Goal: Task Accomplishment & Management: Manage account settings

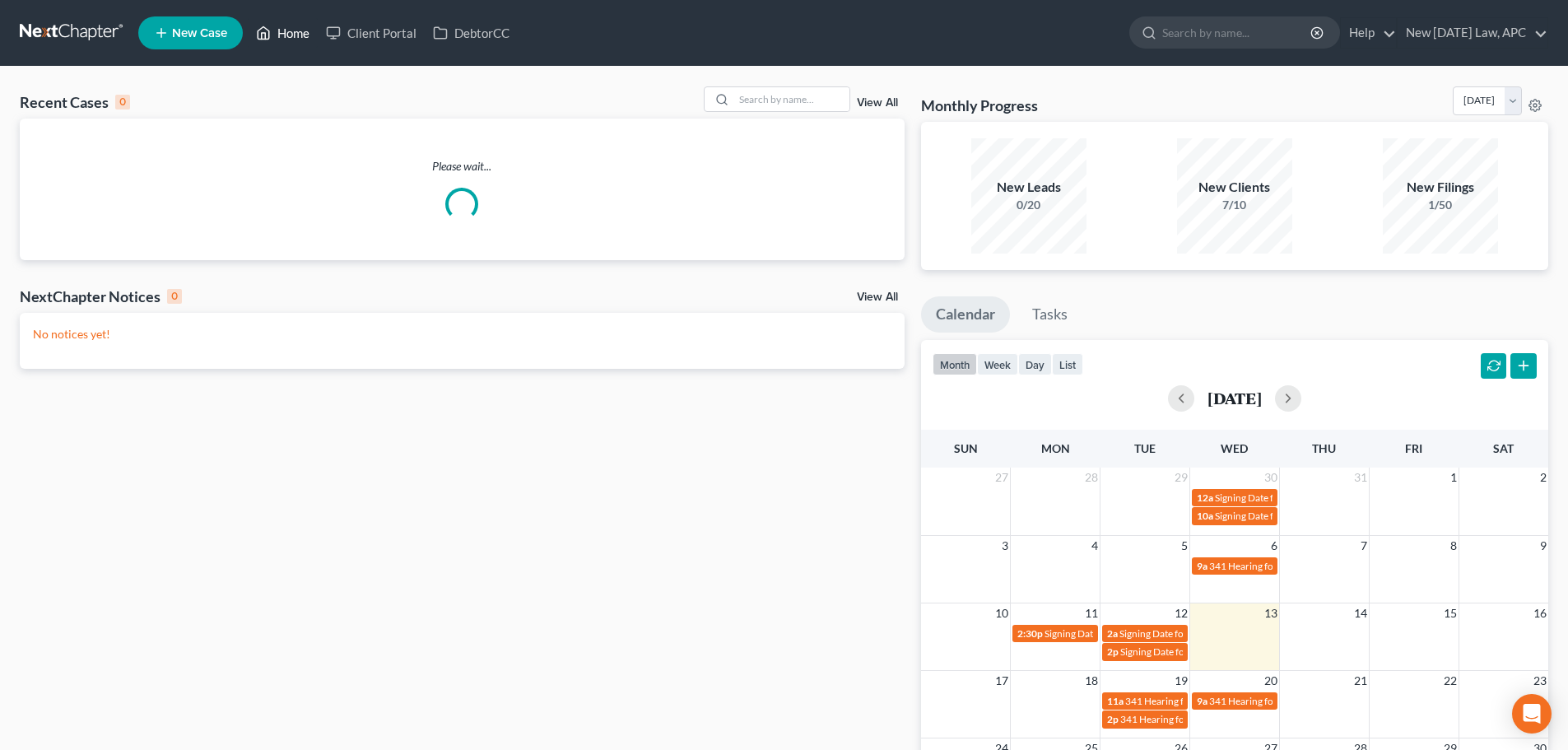
click at [284, 30] on link "Home" at bounding box center [283, 32] width 70 height 29
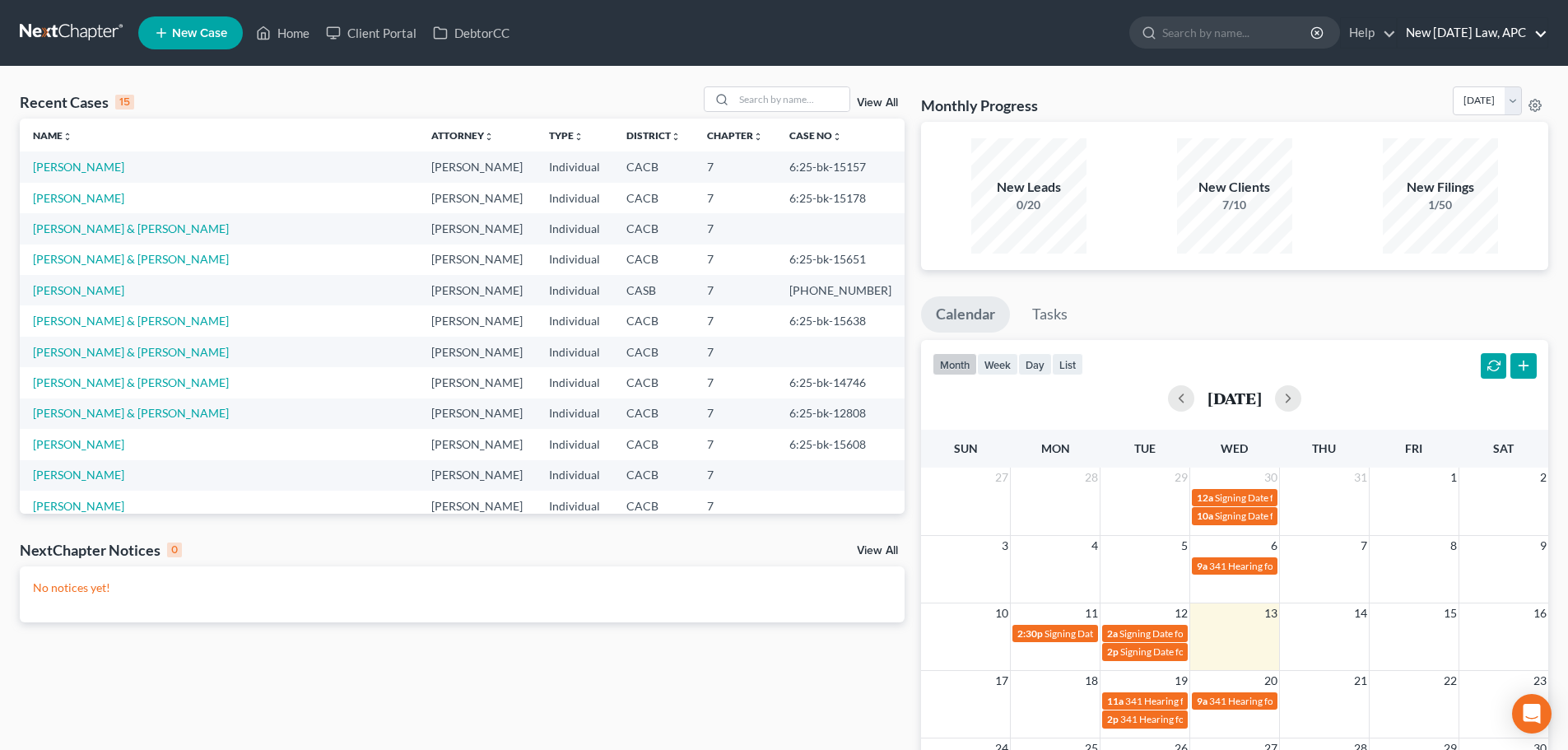
click at [1413, 35] on link "New [DATE] Law, APC" at bounding box center [1473, 32] width 150 height 29
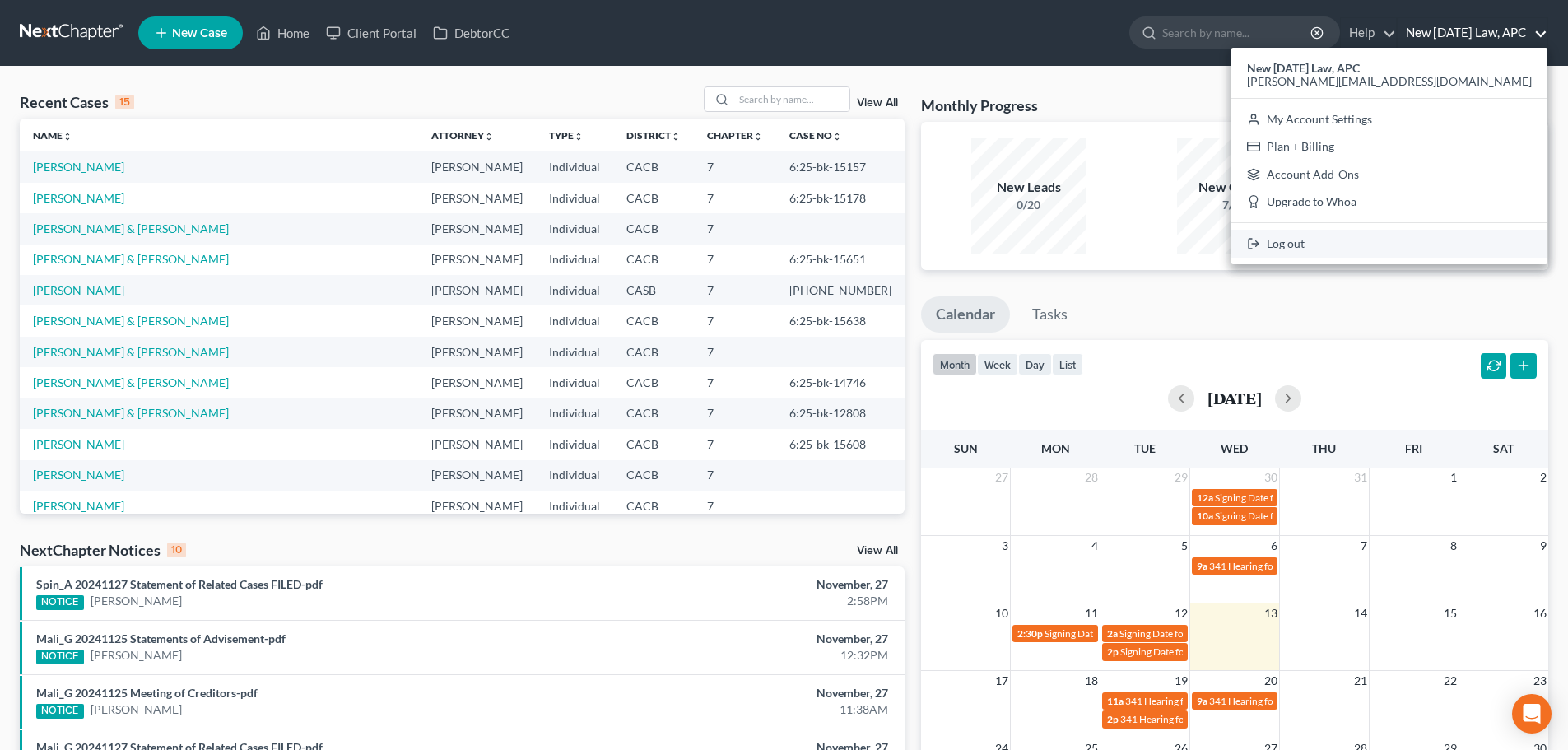
click at [1395, 236] on link "Log out" at bounding box center [1389, 244] width 316 height 28
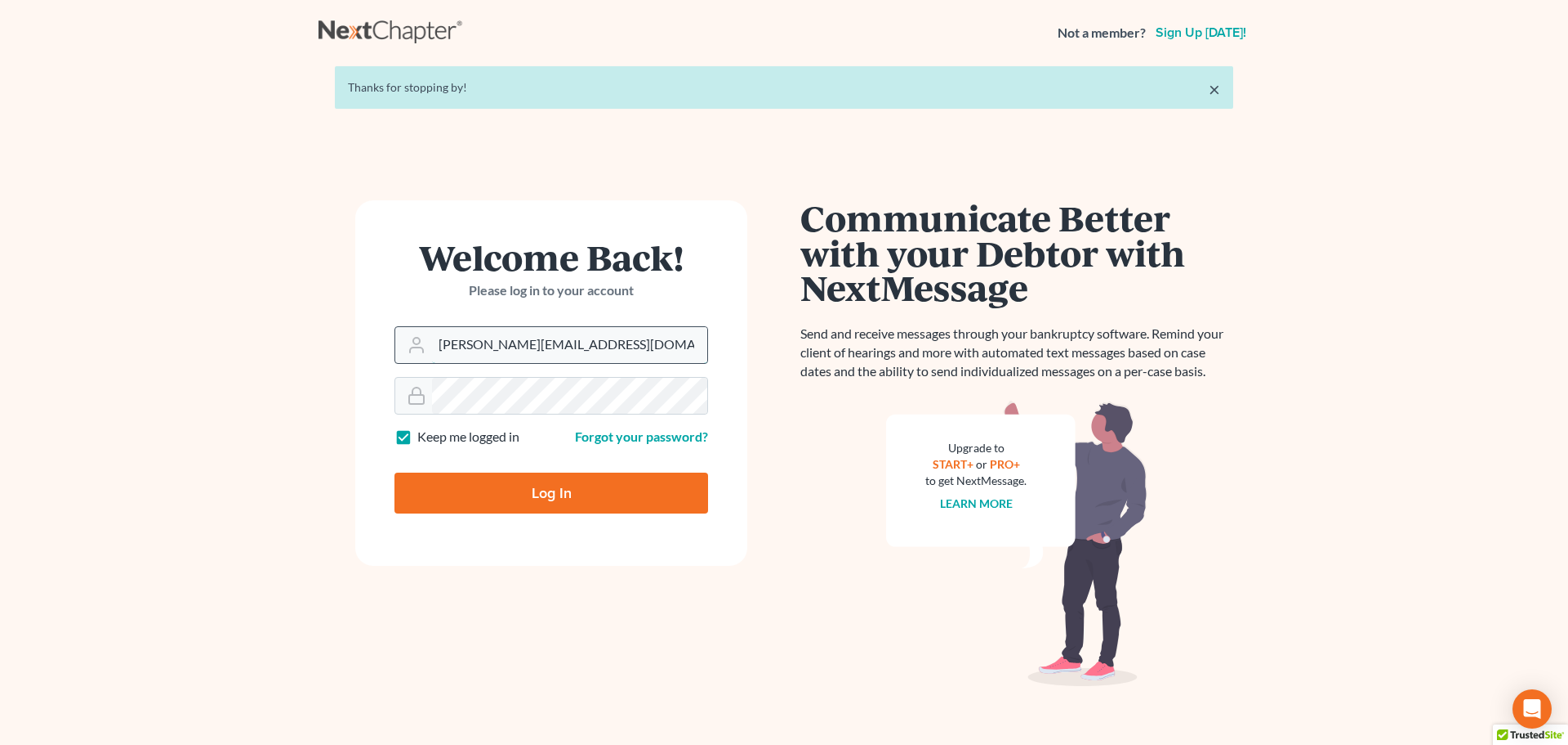
click at [525, 344] on input "[PERSON_NAME][EMAIL_ADDRESS][DOMAIN_NAME]" at bounding box center [570, 344] width 276 height 36
click at [540, 356] on input "[PERSON_NAME][EMAIL_ADDRESS][DOMAIN_NAME]" at bounding box center [570, 344] width 276 height 36
drag, startPoint x: 569, startPoint y: 352, endPoint x: 568, endPoint y: 363, distance: 11.0
click at [569, 352] on input "ashlie@newtomorrowlaw.com" at bounding box center [570, 344] width 276 height 36
type input "allisont@newtomorrowlaw.com"
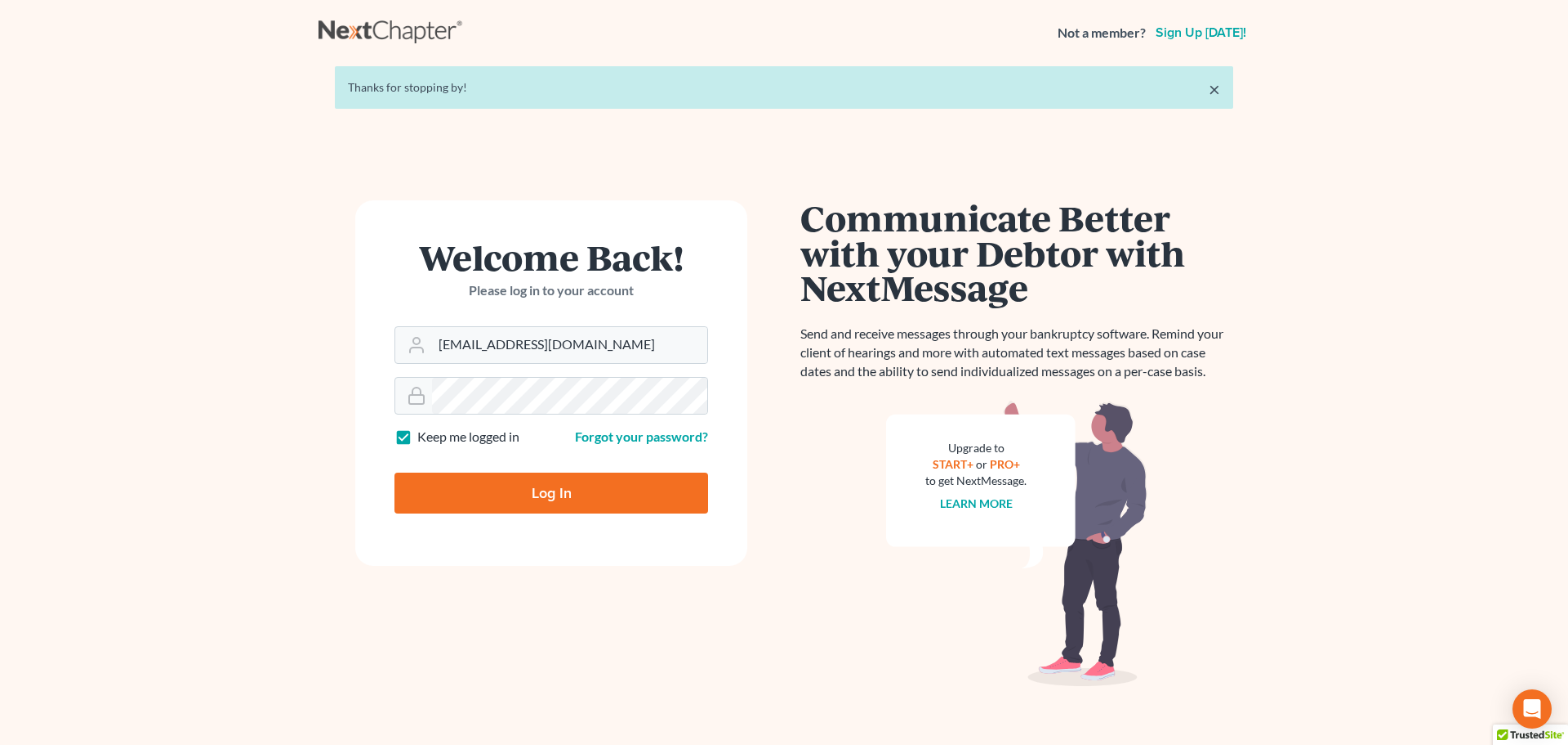
click at [563, 490] on input "Log In" at bounding box center [551, 493] width 313 height 41
type input "Thinking..."
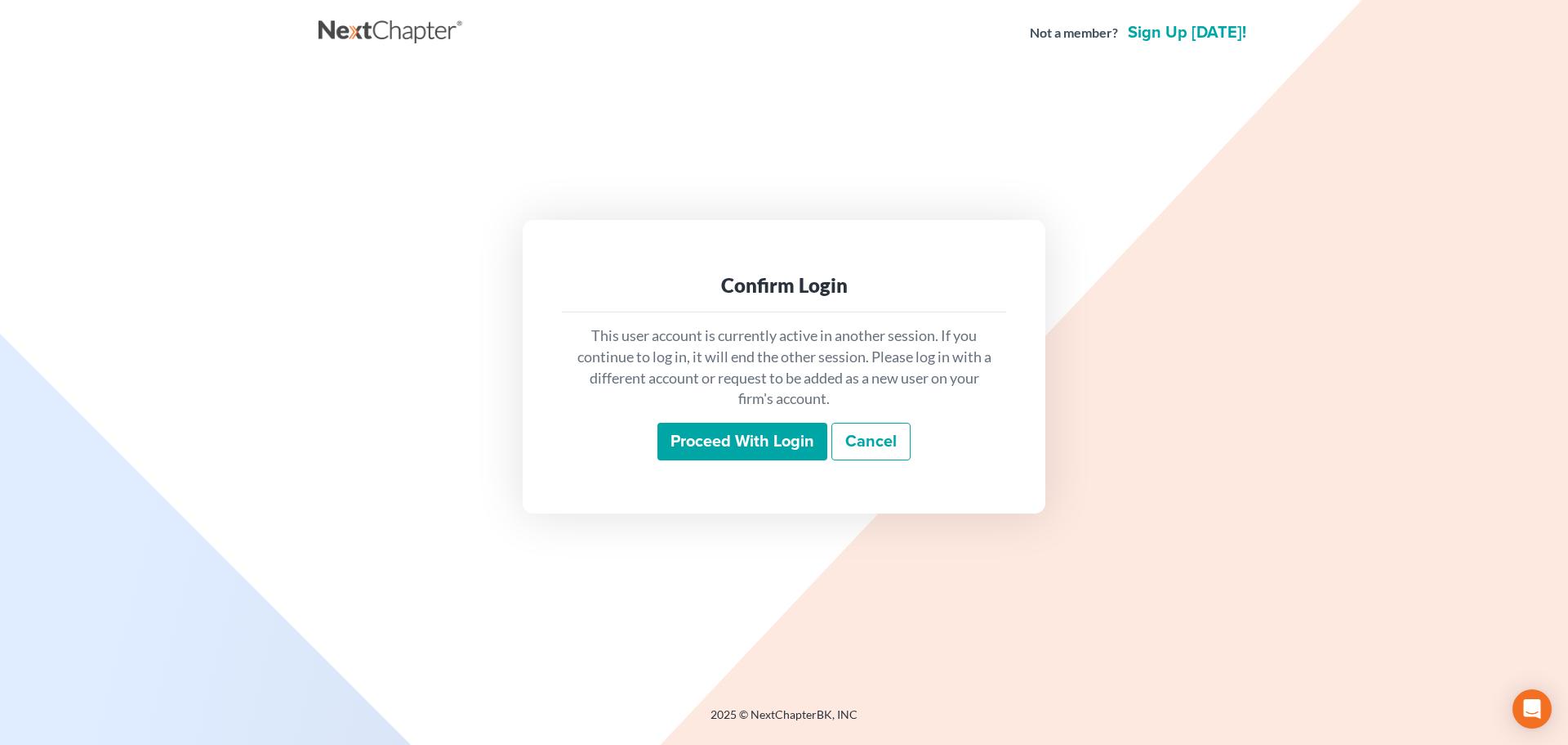
click at [707, 440] on input "Proceed with login" at bounding box center [742, 441] width 170 height 38
